Goal: Information Seeking & Learning: Learn about a topic

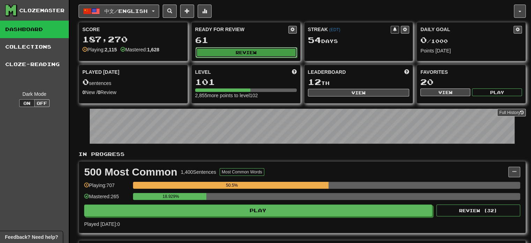
click at [224, 52] on button "Review" at bounding box center [247, 52] width 102 height 10
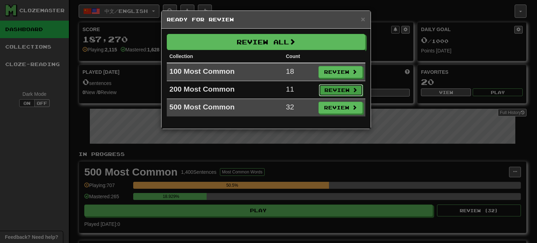
click at [336, 87] on button "Review" at bounding box center [341, 90] width 44 height 12
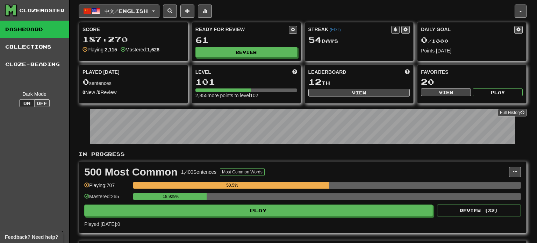
select select "**"
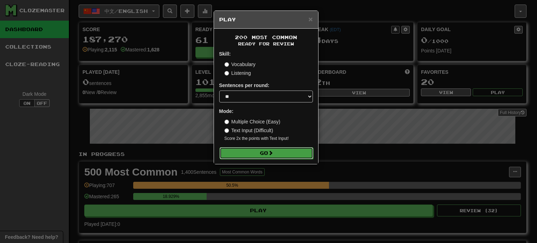
click at [284, 148] on button "Go" at bounding box center [266, 153] width 94 height 12
